Goal: Entertainment & Leisure: Consume media (video, audio)

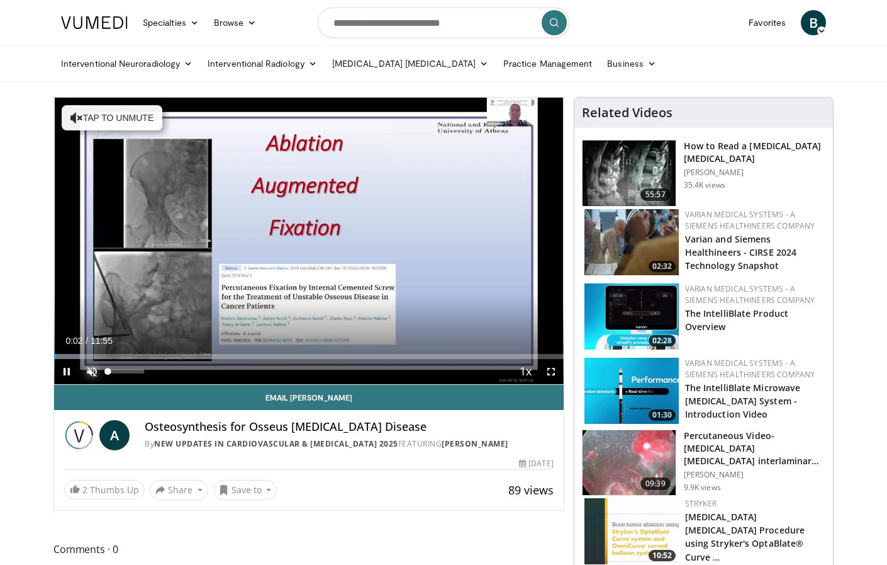
click at [87, 374] on span "Video Player" at bounding box center [91, 371] width 25 height 25
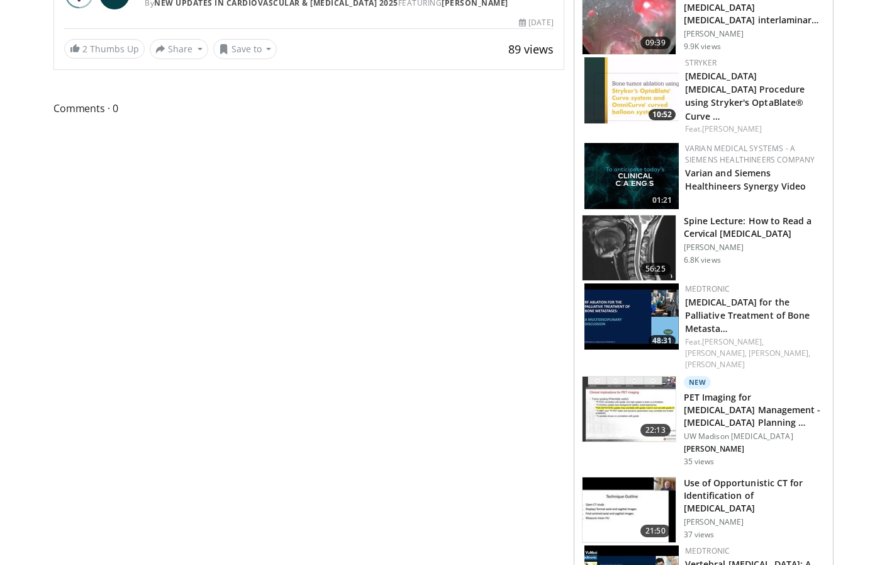
scroll to position [476, 0]
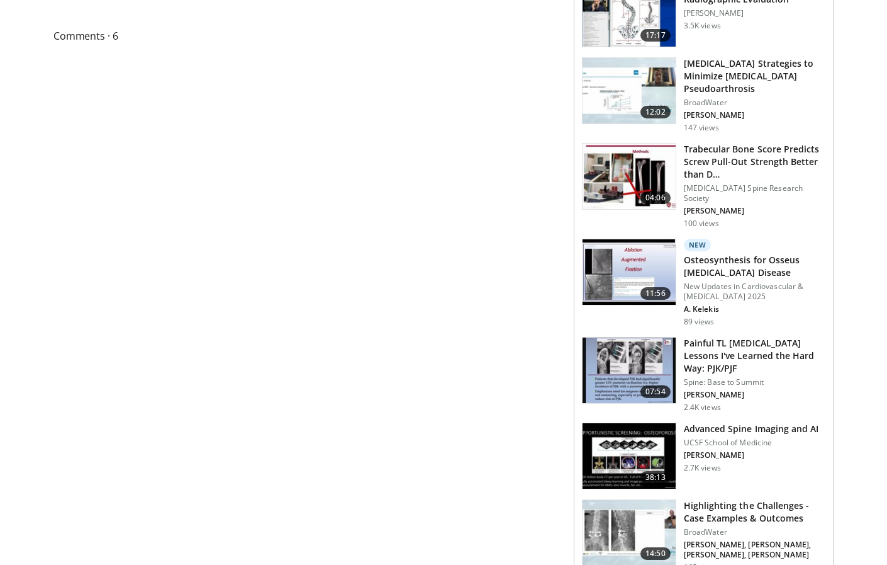
scroll to position [629, 0]
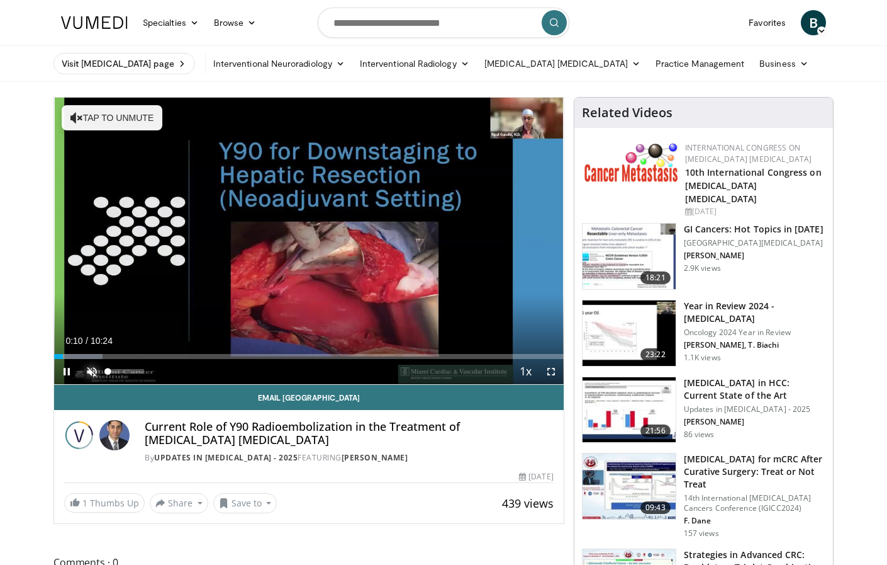
click at [93, 372] on span "Video Player" at bounding box center [91, 371] width 25 height 25
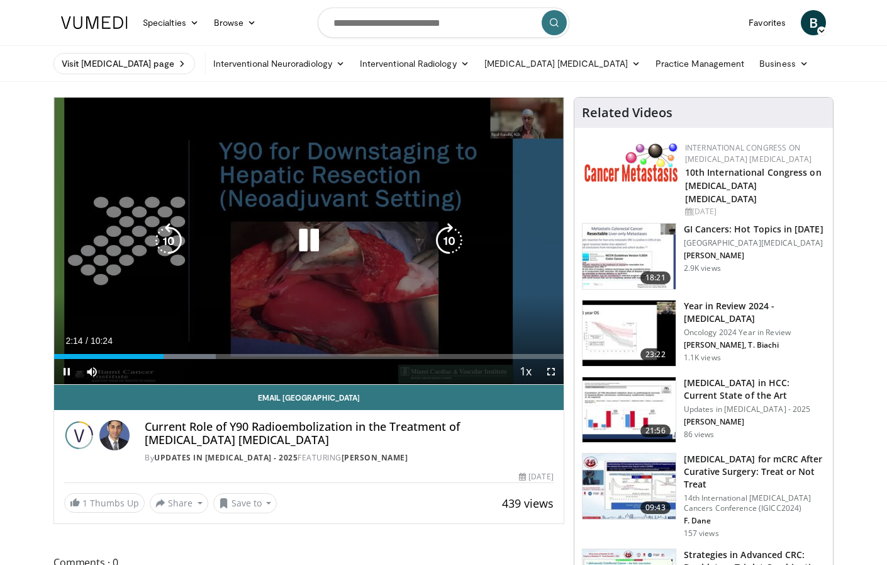
click at [312, 242] on icon "Video Player" at bounding box center [308, 240] width 35 height 35
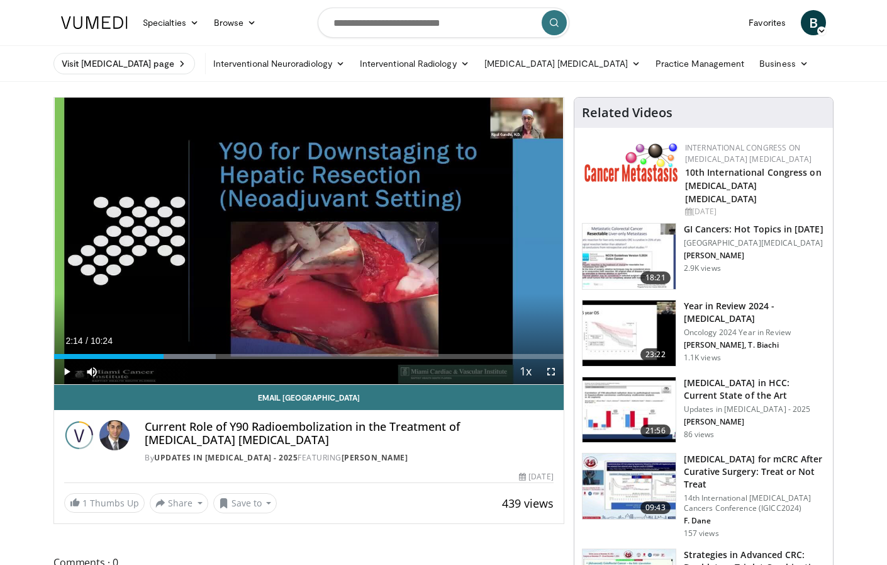
click at [16, 30] on header "Specialties Adult & Family Medicine Allergy, [MEDICAL_DATA], Immunology Anesthe…" at bounding box center [443, 41] width 887 height 82
